Goal: Information Seeking & Learning: Understand process/instructions

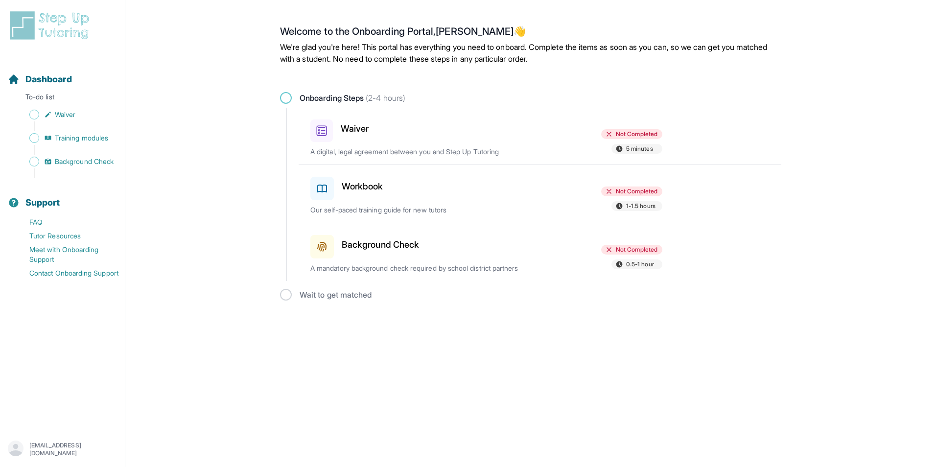
click at [423, 138] on div "Waiver" at bounding box center [368, 129] width 114 height 26
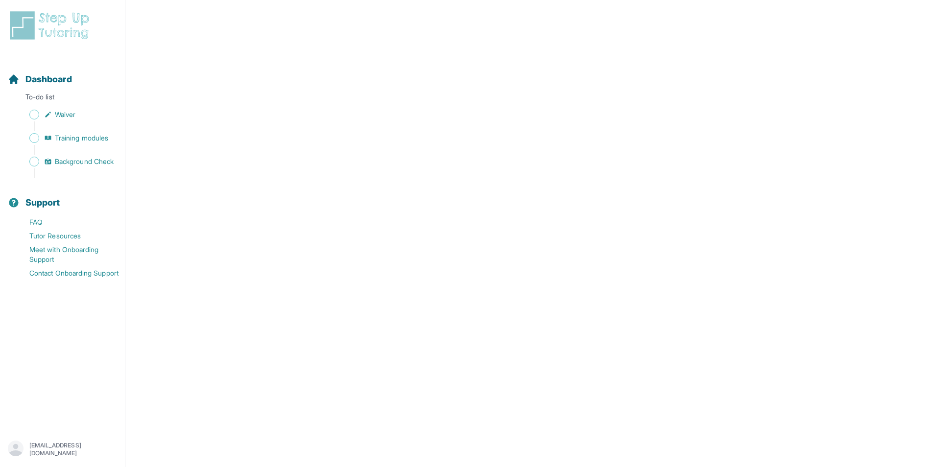
scroll to position [1616, 0]
click at [26, 116] on link "Waiver" at bounding box center [66, 115] width 117 height 14
click at [72, 109] on link "Waiver" at bounding box center [66, 115] width 117 height 14
click at [39, 135] on link "Training modules" at bounding box center [66, 138] width 117 height 14
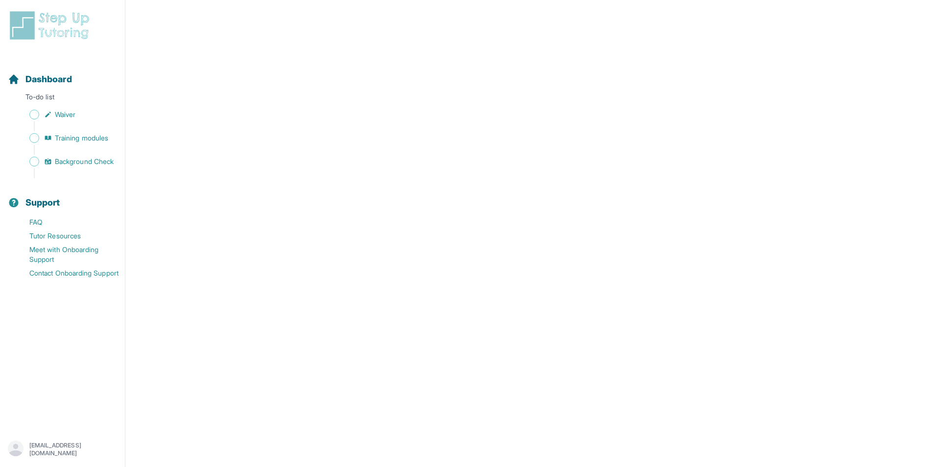
scroll to position [184, 0]
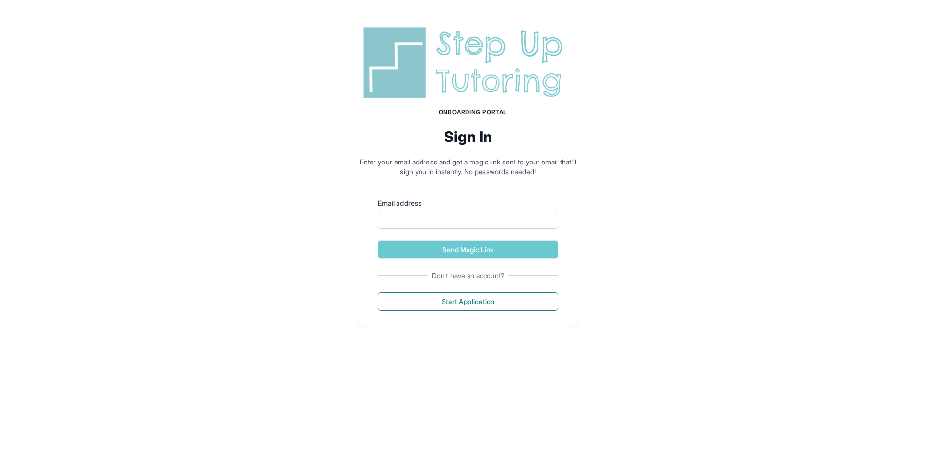
click at [439, 239] on form "Email address Send Magic Link" at bounding box center [468, 228] width 180 height 61
click at [439, 230] on form "Email address Send Magic Link" at bounding box center [468, 228] width 180 height 61
click at [440, 222] on input "Email address" at bounding box center [468, 219] width 180 height 19
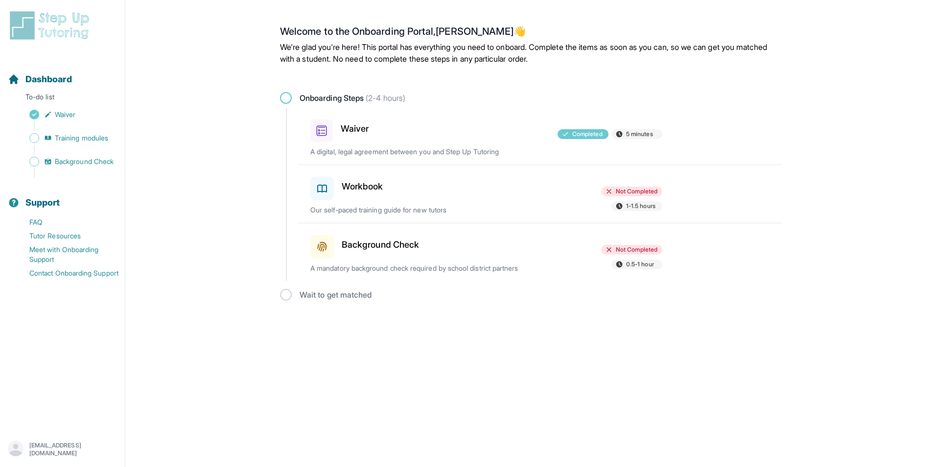
click at [363, 192] on h3 "Workbook" at bounding box center [363, 187] width 42 height 14
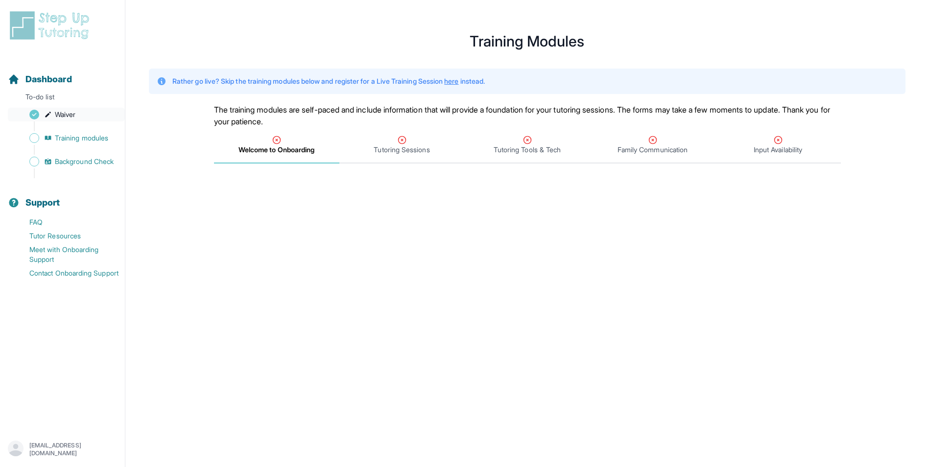
click at [72, 113] on span "Waiver" at bounding box center [65, 115] width 21 height 10
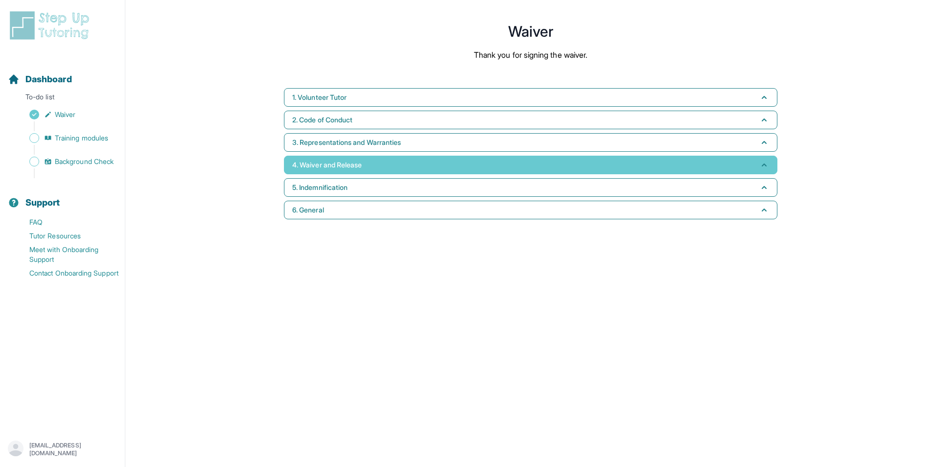
click at [327, 169] on span "4. Waiver and Release" at bounding box center [327, 165] width 70 height 10
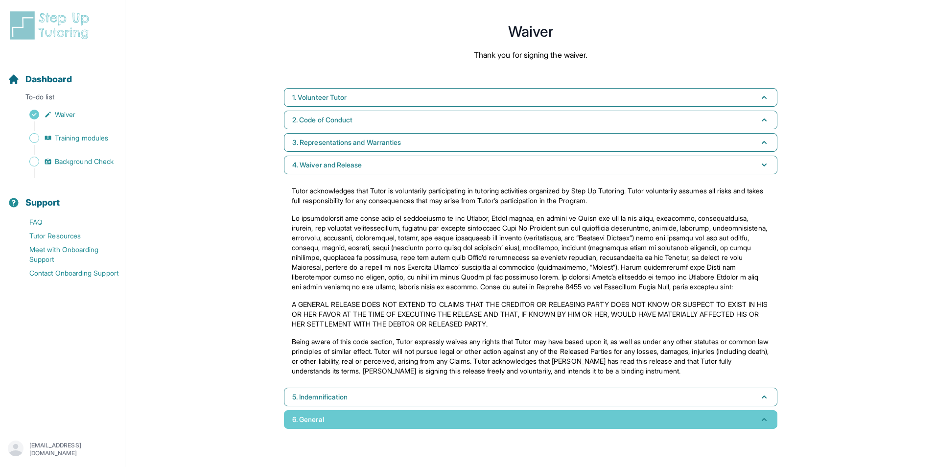
click at [332, 423] on button "6. General" at bounding box center [531, 419] width 494 height 19
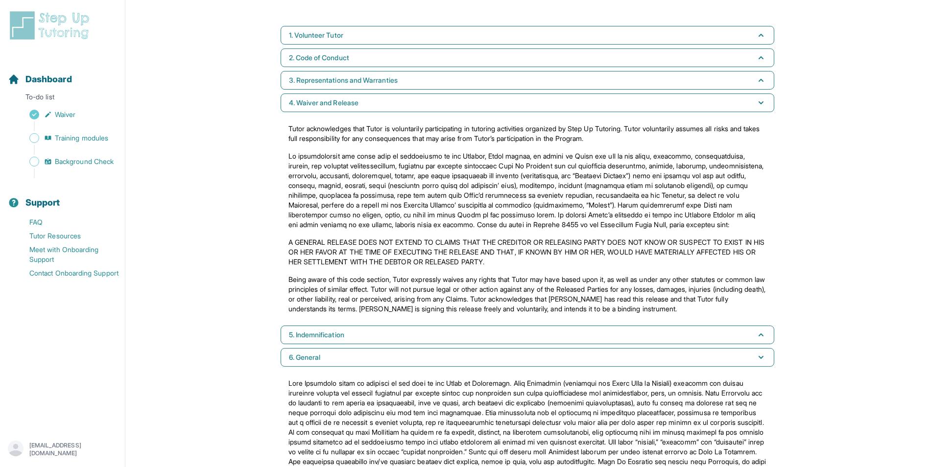
scroll to position [19, 0]
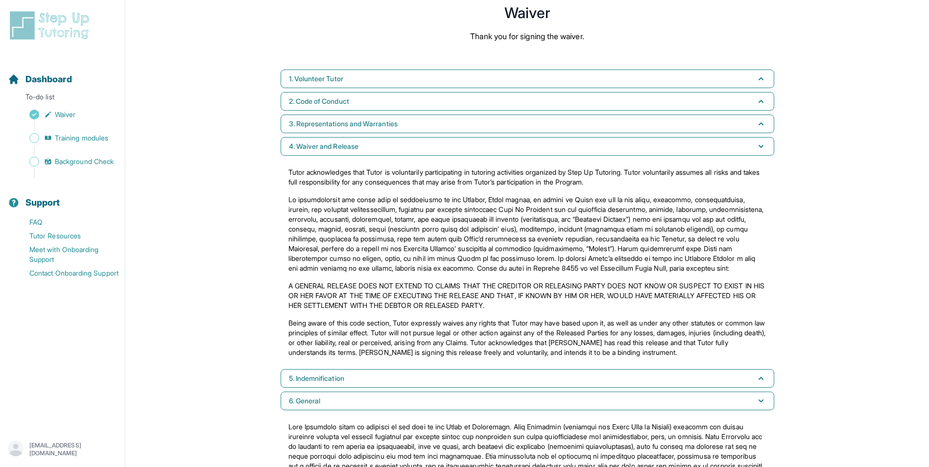
click at [46, 131] on div "Sidebar" at bounding box center [64, 126] width 113 height 10
click at [61, 139] on span "Training modules" at bounding box center [81, 138] width 53 height 10
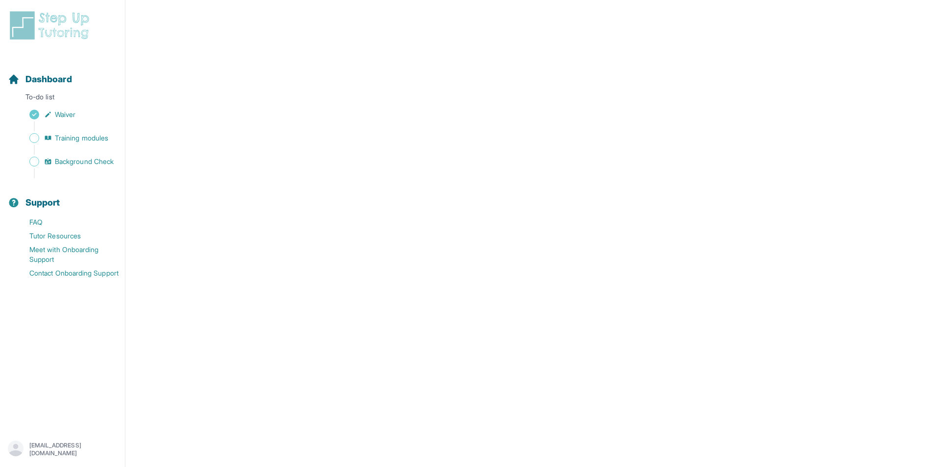
scroll to position [135, 0]
click at [408, 19] on span "Tutoring Sessions" at bounding box center [402, 15] width 56 height 10
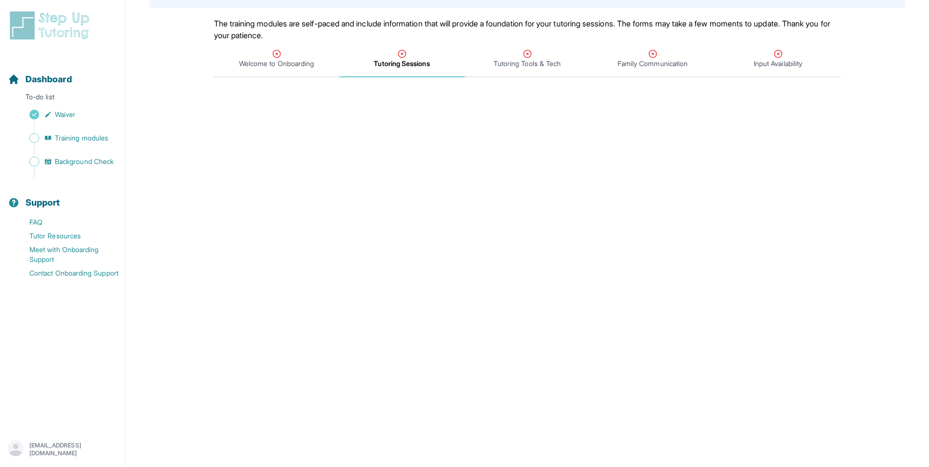
scroll to position [37, 0]
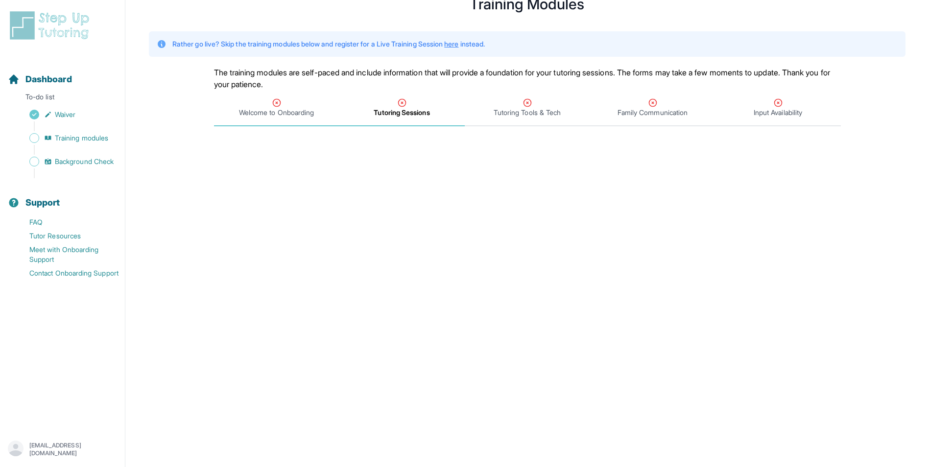
click at [330, 110] on div "Welcome to Onboarding" at bounding box center [276, 108] width 121 height 20
click at [287, 116] on span "Welcome to Onboarding" at bounding box center [277, 113] width 76 height 10
click at [96, 140] on span "Training modules" at bounding box center [81, 138] width 53 height 10
click at [434, 107] on div "Tutoring Sessions" at bounding box center [401, 108] width 121 height 20
click at [410, 104] on div "Tutoring Sessions" at bounding box center [401, 108] width 121 height 20
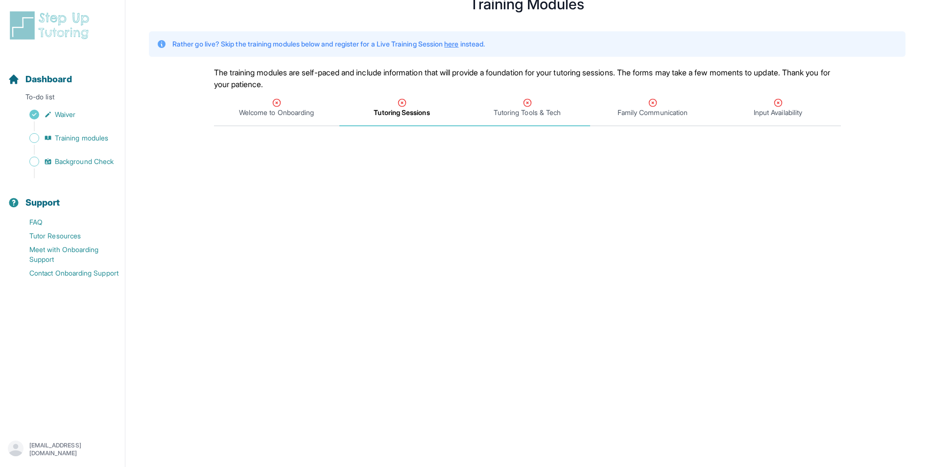
click at [505, 99] on div "Tutoring Tools & Tech" at bounding box center [527, 108] width 121 height 20
click at [414, 114] on span "Tutoring Sessions" at bounding box center [402, 113] width 56 height 10
click at [314, 111] on span "Welcome to Onboarding" at bounding box center [276, 113] width 75 height 10
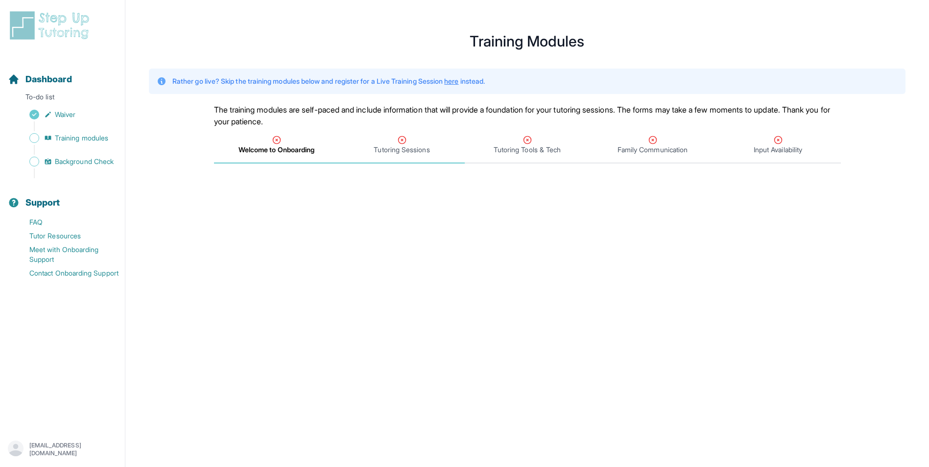
click at [388, 146] on span "Tutoring Sessions" at bounding box center [402, 150] width 56 height 10
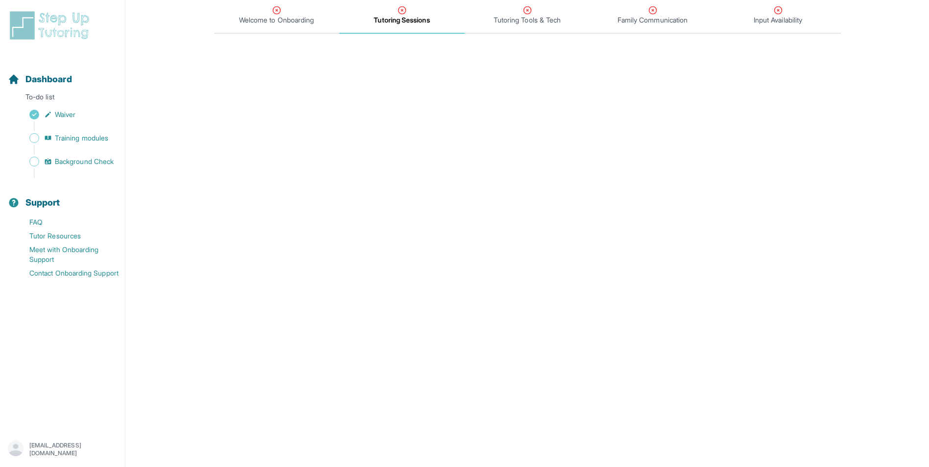
scroll to position [147, 0]
